Goal: Navigation & Orientation: Find specific page/section

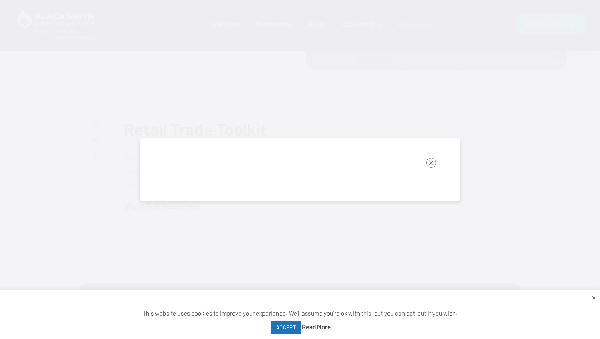
scroll to position [304, 0]
click at [289, 329] on link "ACCEPT" at bounding box center [286, 327] width 30 height 13
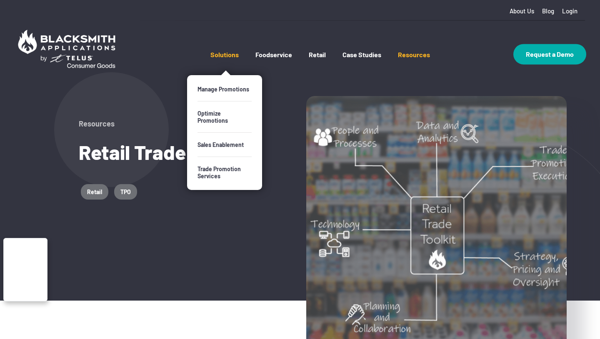
click at [227, 53] on link "Solutions" at bounding box center [225, 62] width 28 height 25
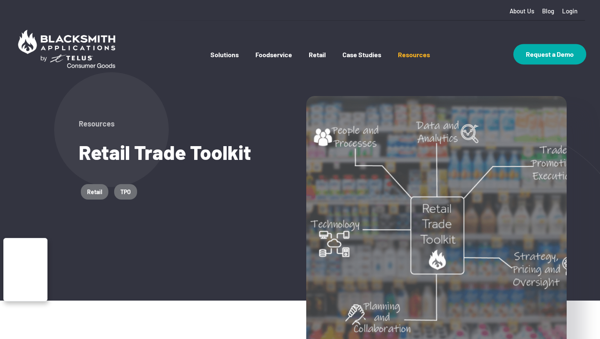
click at [84, 39] on img at bounding box center [67, 48] width 106 height 47
